Goal: Complete application form

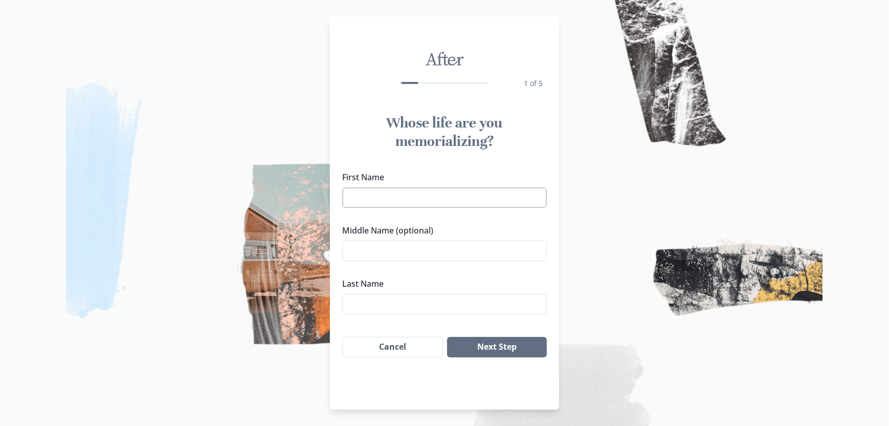
click at [448, 204] on input "First Name" at bounding box center [444, 197] width 205 height 20
type input "[PERSON_NAME]"
type input "D"
type input "[PERSON_NAME]"
drag, startPoint x: 430, startPoint y: 258, endPoint x: 361, endPoint y: 246, distance: 70.2
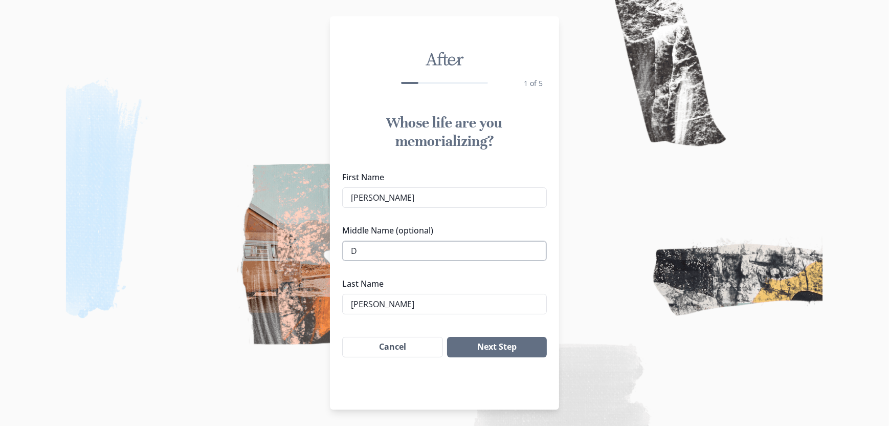
click at [361, 246] on input "D" at bounding box center [444, 250] width 205 height 20
click at [502, 344] on button "Next Step" at bounding box center [497, 347] width 100 height 20
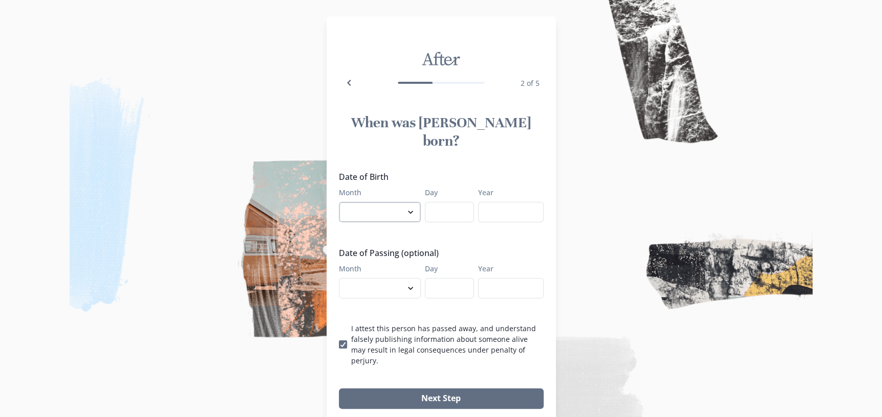
click at [414, 202] on select "January February March April May June July August September October November De…" at bounding box center [380, 212] width 82 height 20
select select "6"
click at [342, 202] on select "January February March April May June July August September October November De…" at bounding box center [380, 212] width 82 height 20
click at [441, 202] on input "Day" at bounding box center [449, 212] width 49 height 20
type input "11"
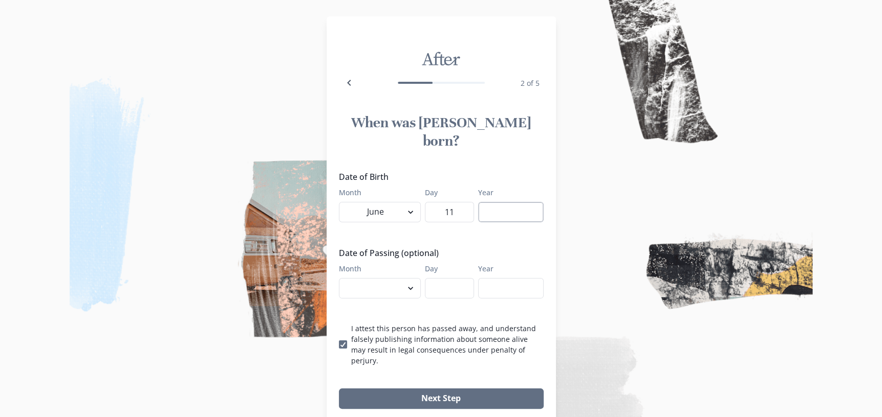
click at [504, 202] on input "Year" at bounding box center [510, 212] width 65 height 20
click at [502, 202] on input "Year" at bounding box center [510, 212] width 65 height 20
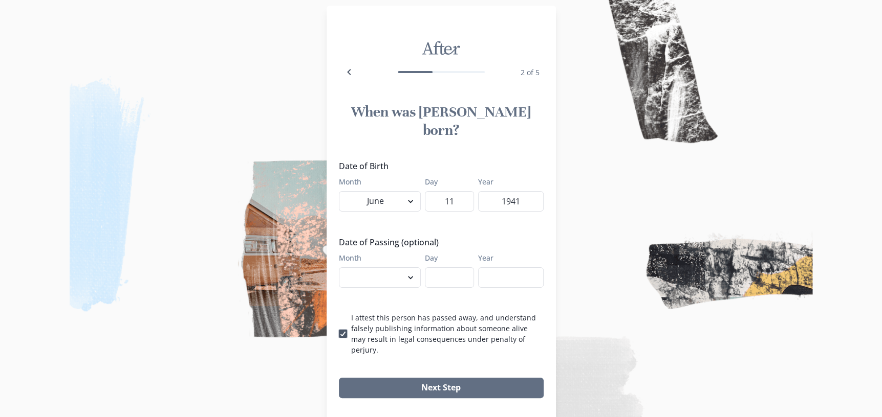
type input "1941"
click at [344, 332] on icon at bounding box center [343, 334] width 6 height 5
click at [339, 334] on input "I attest this person has passed away, and understand falsely publishing informa…" at bounding box center [338, 334] width 1 height 1
checkbox input "false"
click at [432, 378] on button "Next Step" at bounding box center [441, 388] width 205 height 20
